Goal: Information Seeking & Learning: Learn about a topic

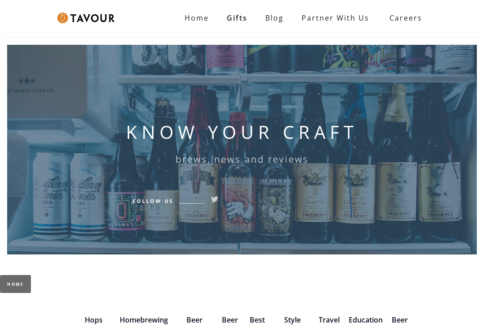
click at [275, 18] on link "Blog" at bounding box center [274, 18] width 36 height 18
